Goal: Register for event/course

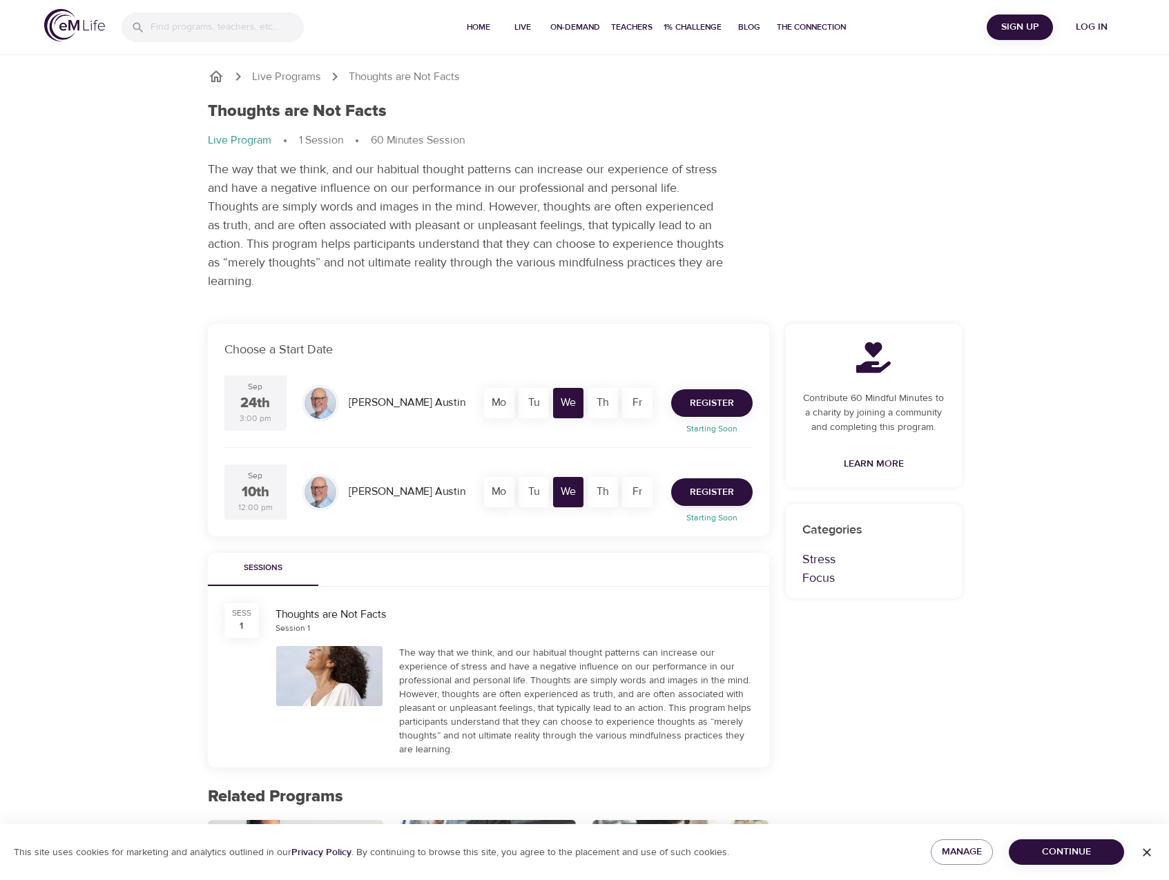
click at [711, 403] on span "Register" at bounding box center [712, 403] width 44 height 17
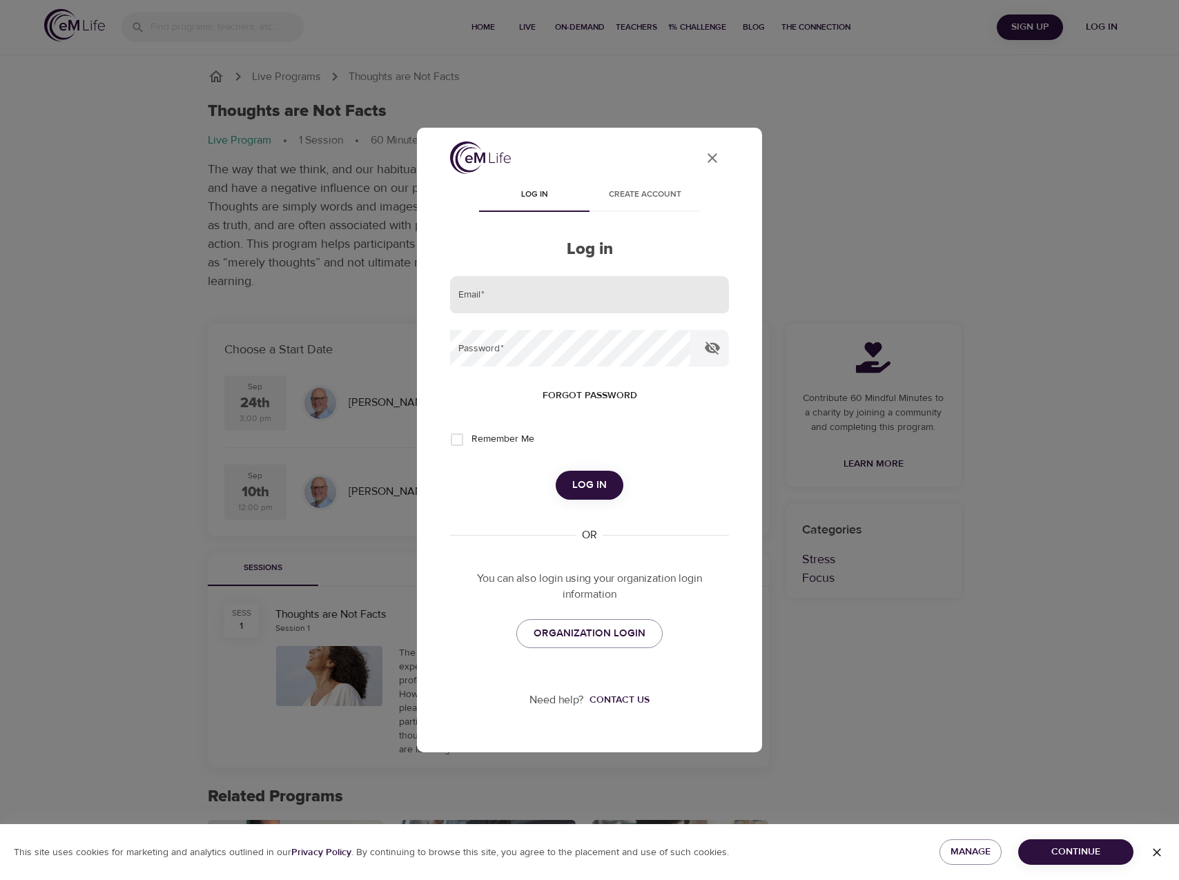
click at [519, 299] on input "email" at bounding box center [589, 294] width 279 height 37
type input "[EMAIL_ADDRESS][US_STATE][DOMAIN_NAME]"
click at [710, 350] on icon "button" at bounding box center [712, 348] width 17 height 17
click at [602, 483] on span "Log in" at bounding box center [589, 485] width 35 height 18
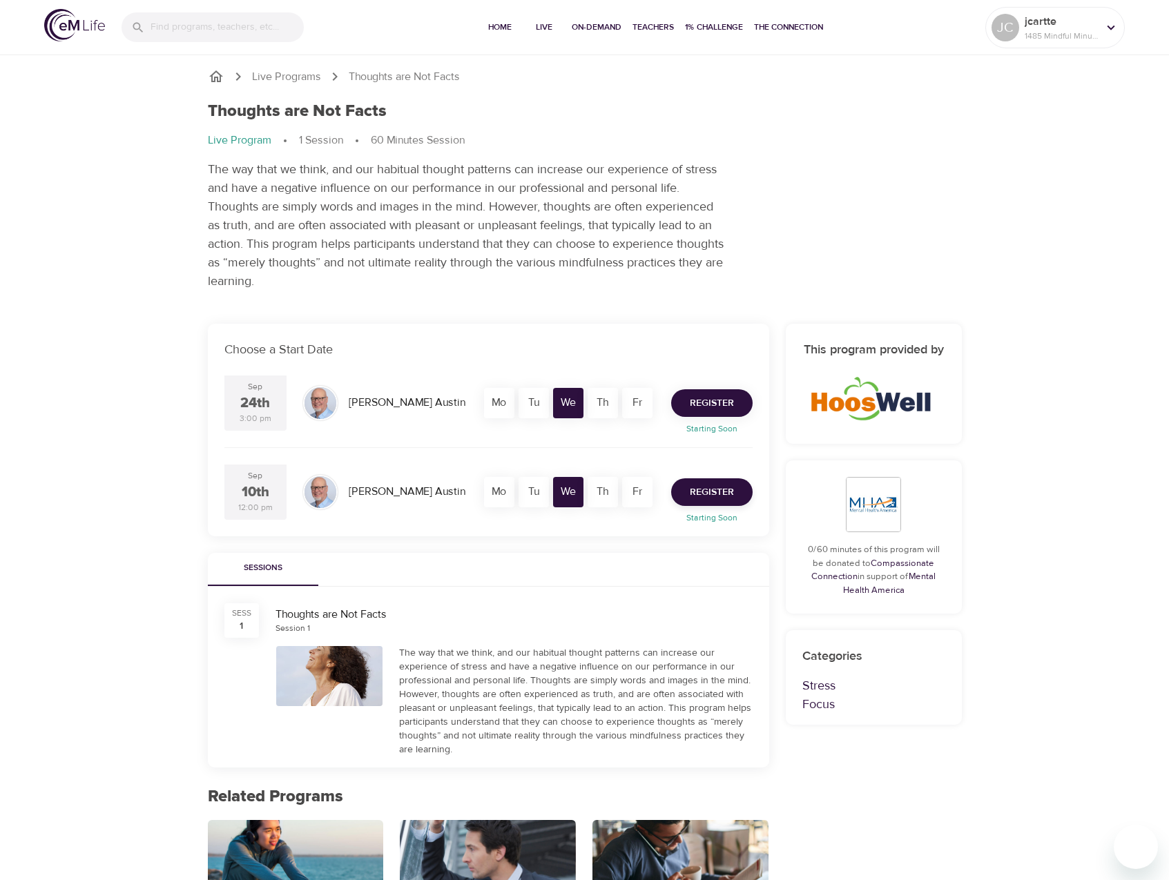
click at [704, 398] on span "Register" at bounding box center [712, 403] width 44 height 17
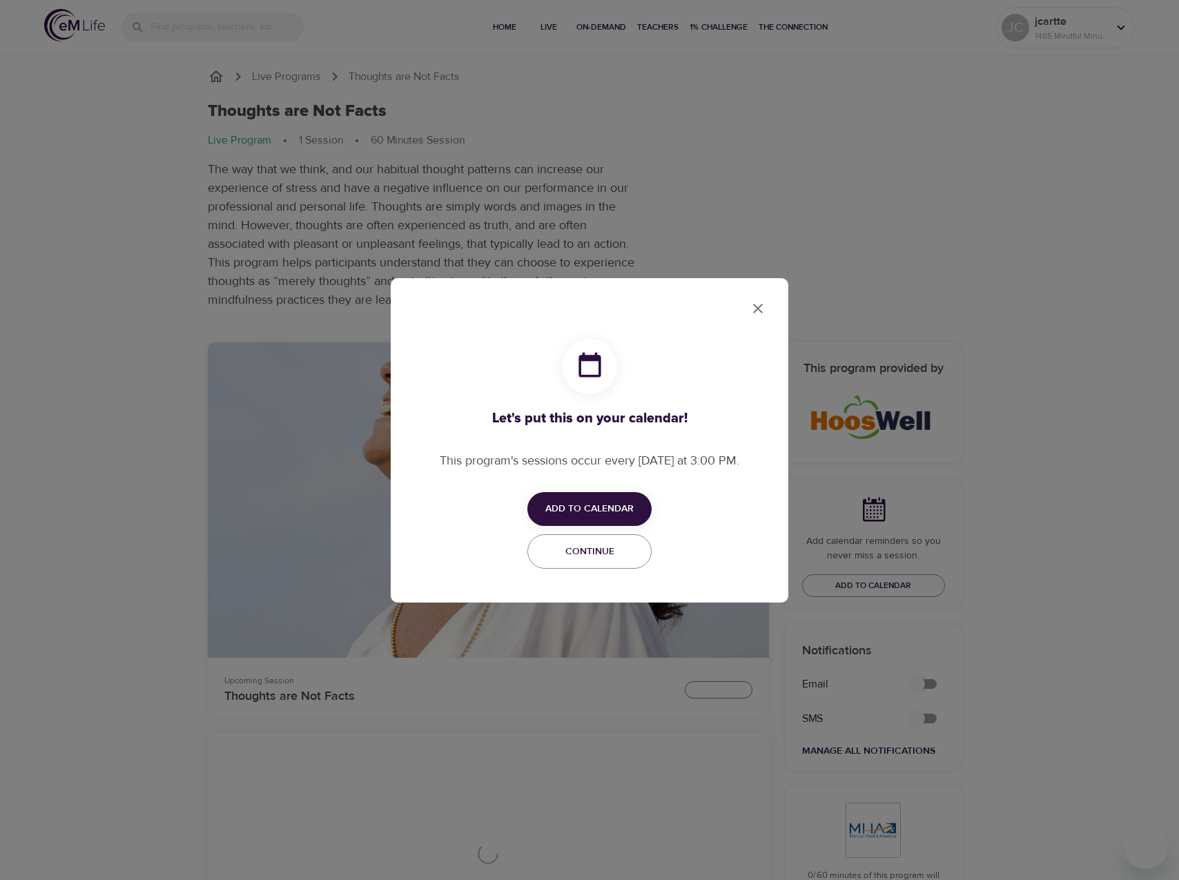
checkbox input "true"
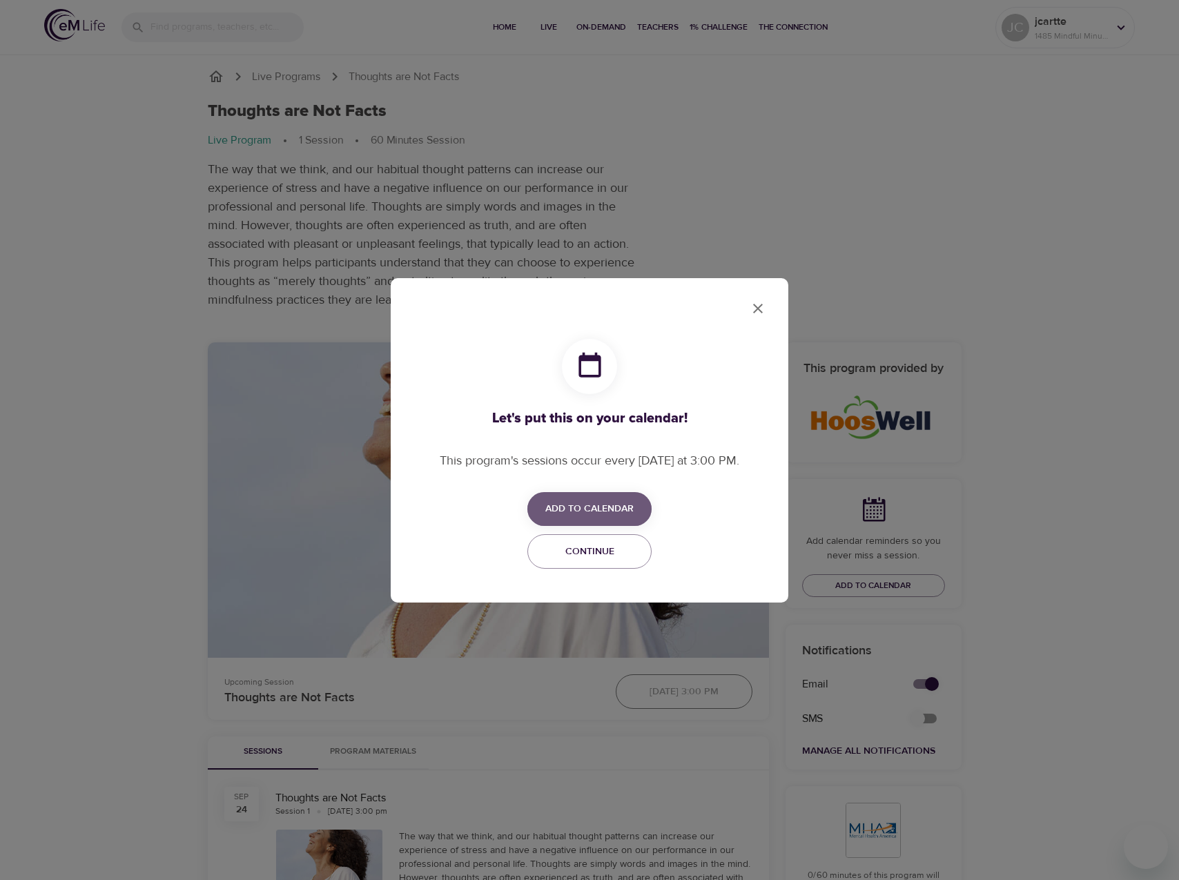
click at [627, 501] on span "Add to Calendar" at bounding box center [589, 509] width 88 height 17
click at [617, 558] on span "Outlook" at bounding box center [598, 563] width 43 height 19
click at [830, 124] on div at bounding box center [589, 440] width 1179 height 880
click at [776, 318] on div "Let's put this on your calendar! This program's sessions occur every [DATE] at …" at bounding box center [590, 440] width 398 height 325
click at [762, 316] on icon "close" at bounding box center [758, 308] width 17 height 17
